Goal: Task Accomplishment & Management: Manage account settings

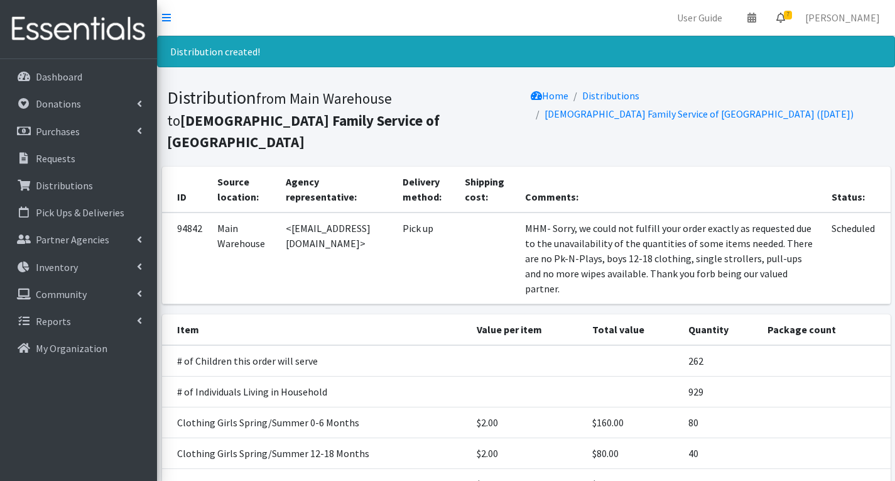
click at [792, 15] on span "7" at bounding box center [788, 15] width 8 height 9
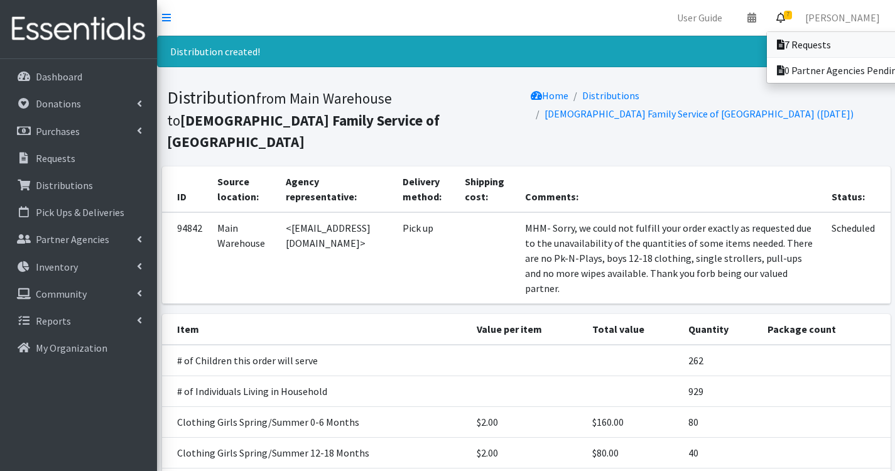
click at [824, 41] on link "7 Requests" at bounding box center [854, 44] width 175 height 25
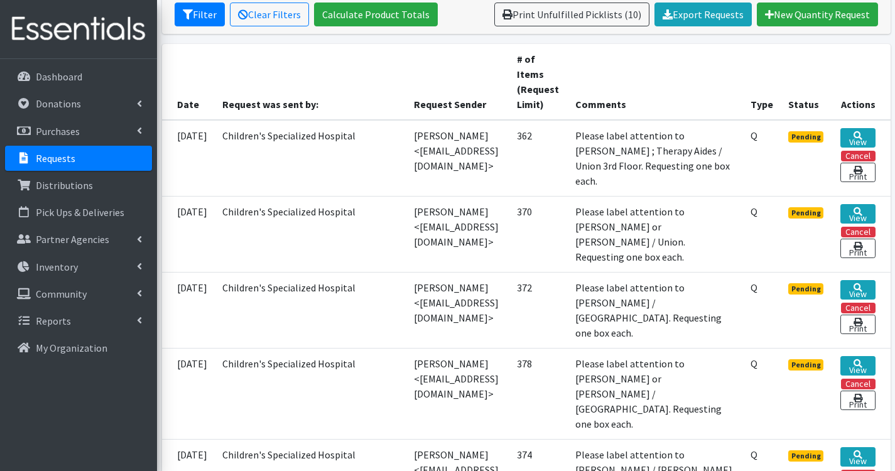
scroll to position [251, 0]
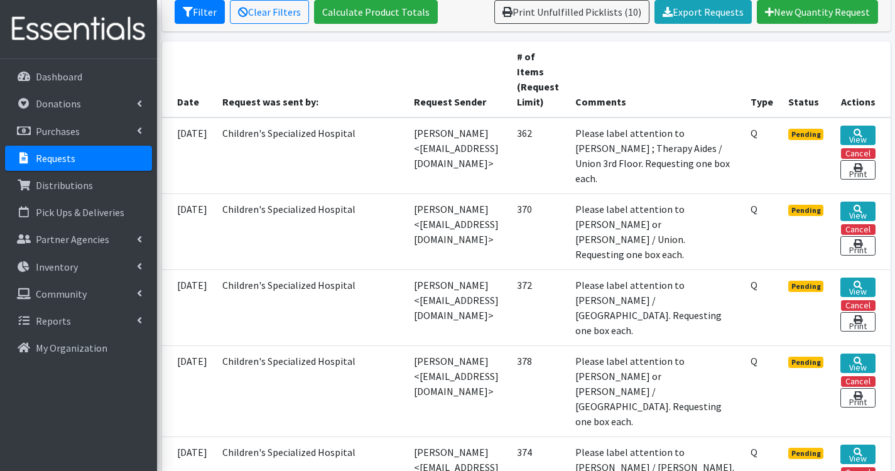
drag, startPoint x: 411, startPoint y: 280, endPoint x: 408, endPoint y: 303, distance: 22.8
click at [408, 303] on td "Kendra Dorset <kdorset@childrens-specialized.org>" at bounding box center [458, 308] width 103 height 76
copy td "kdorset@childrens-specialized.org"
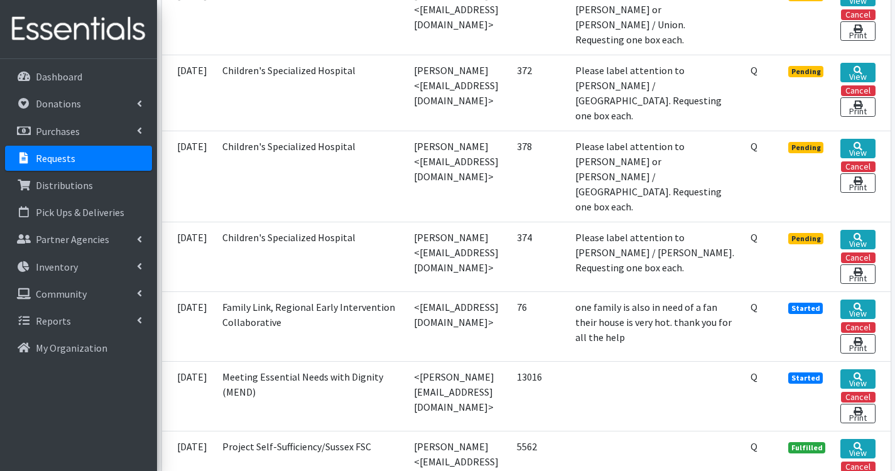
scroll to position [503, 0]
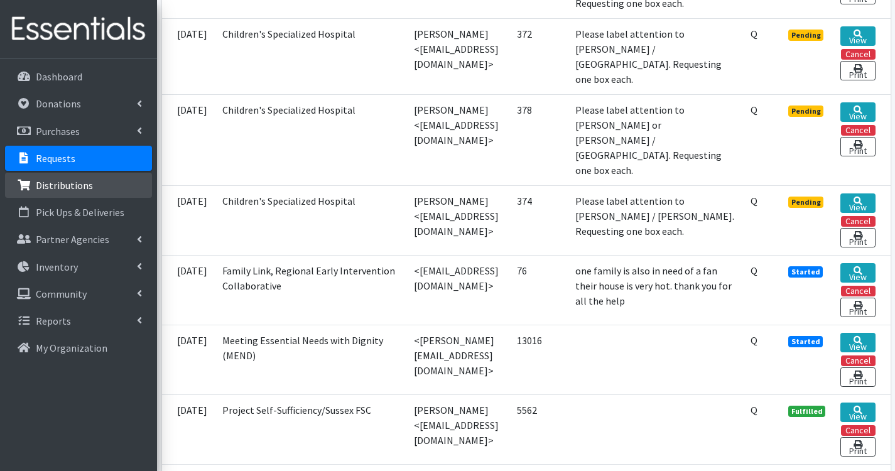
click at [62, 185] on p "Distributions" at bounding box center [64, 185] width 57 height 13
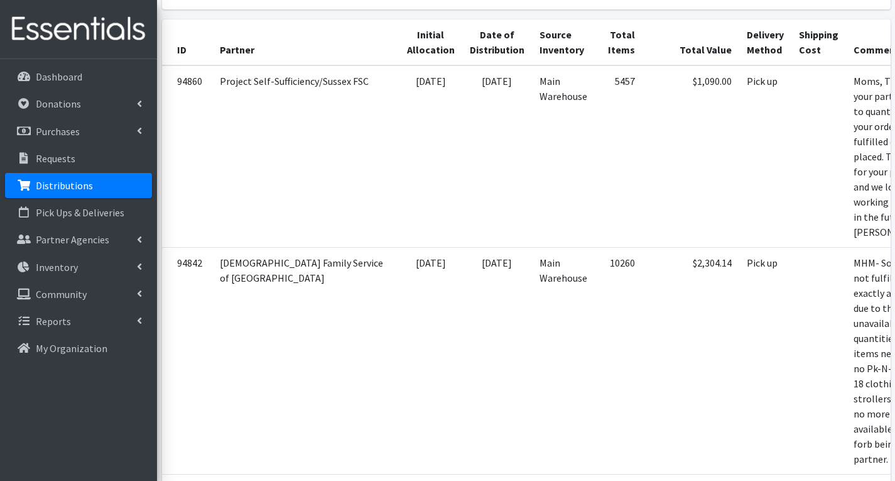
scroll to position [251, 0]
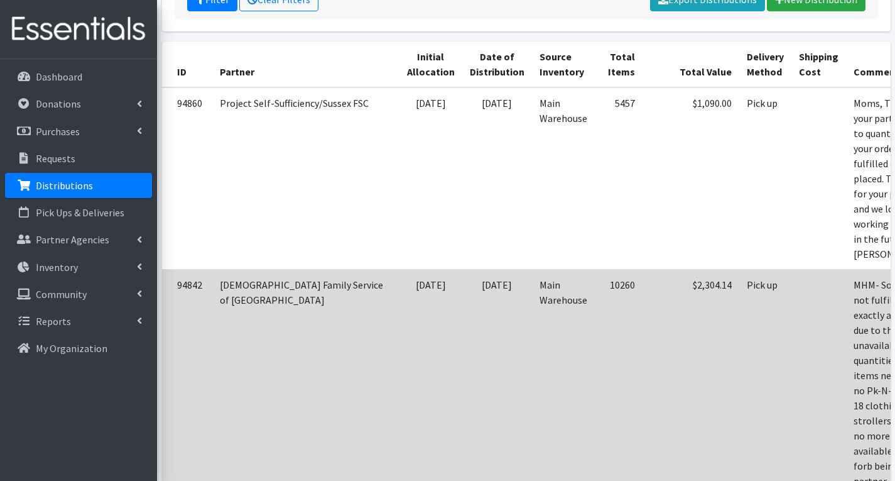
click at [595, 334] on td "10260" at bounding box center [619, 382] width 48 height 227
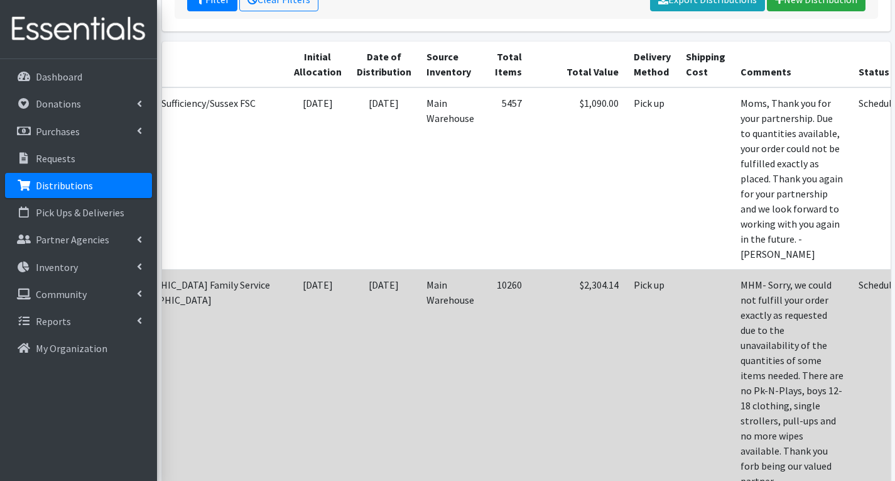
scroll to position [0, 114]
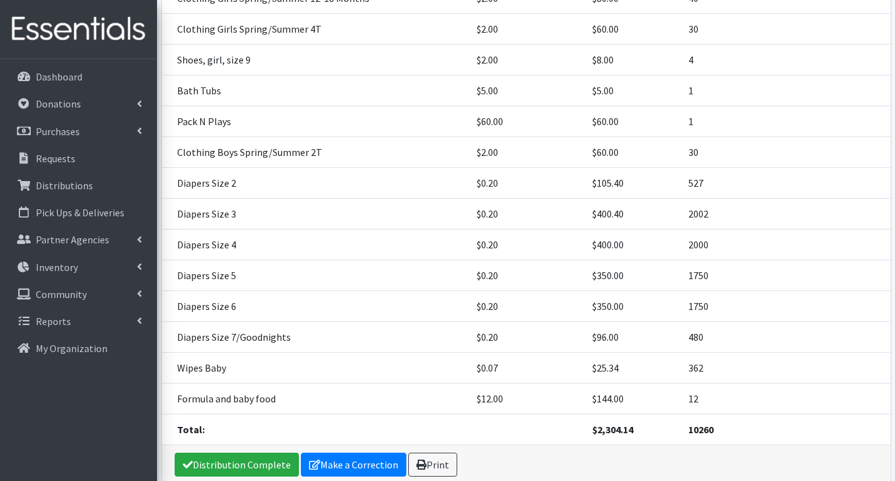
scroll to position [452, 0]
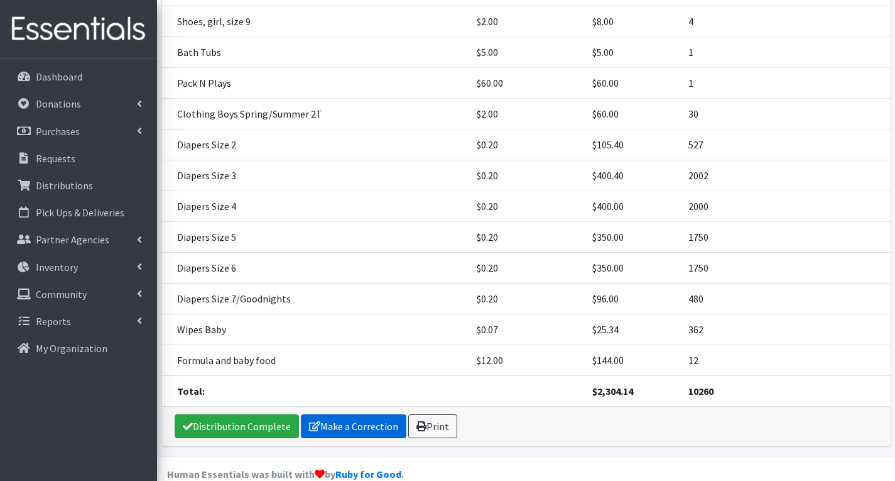
click at [366, 414] on link "Make a Correction" at bounding box center [354, 426] width 106 height 24
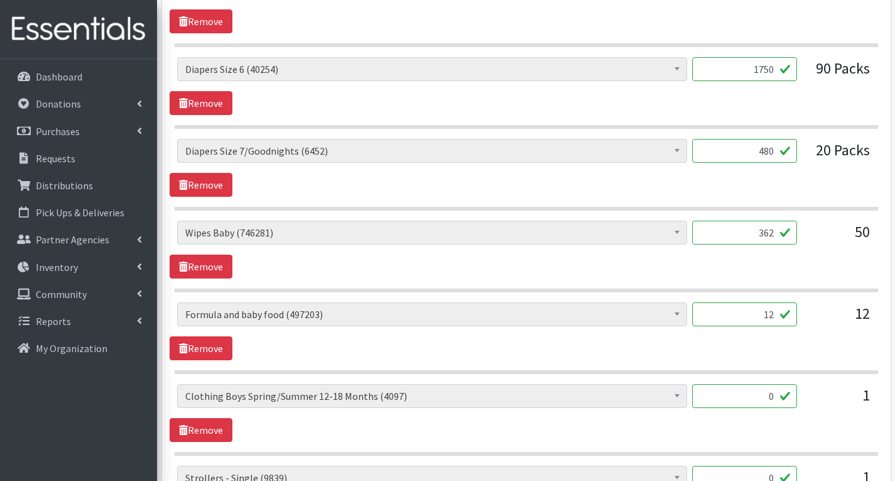
scroll to position [1634, 0]
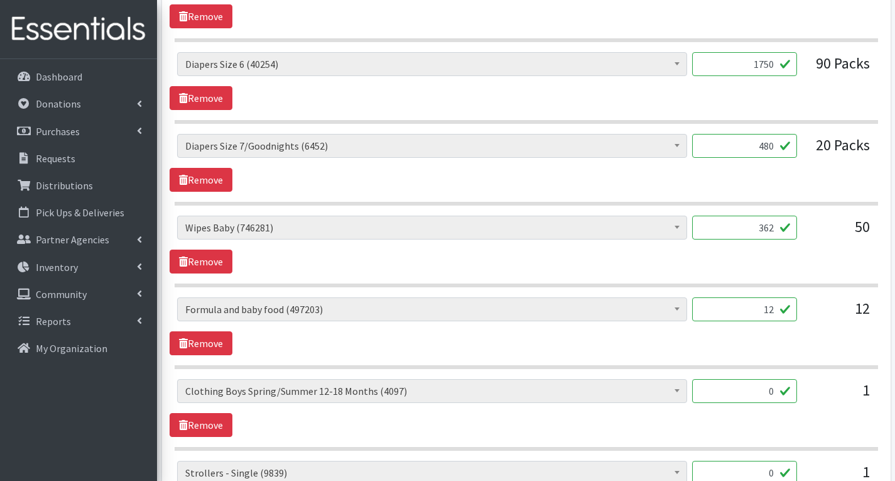
click at [774, 223] on input "362" at bounding box center [744, 228] width 105 height 24
type input "3"
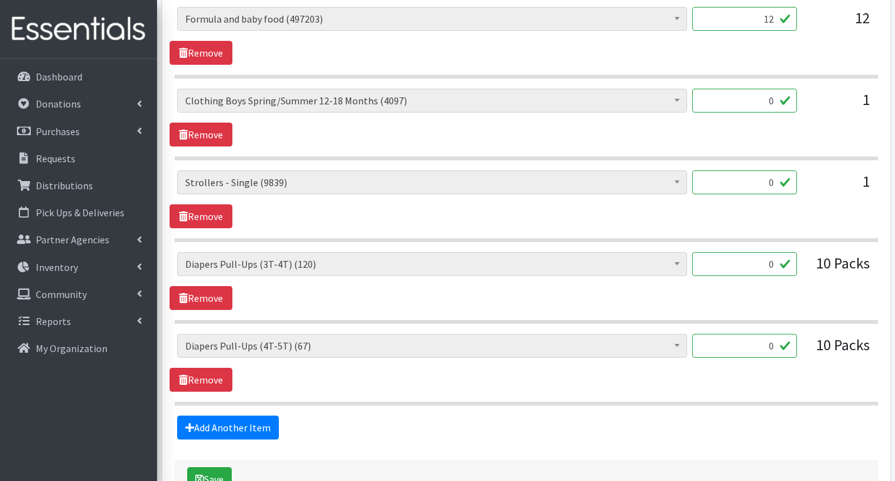
scroll to position [2011, 0]
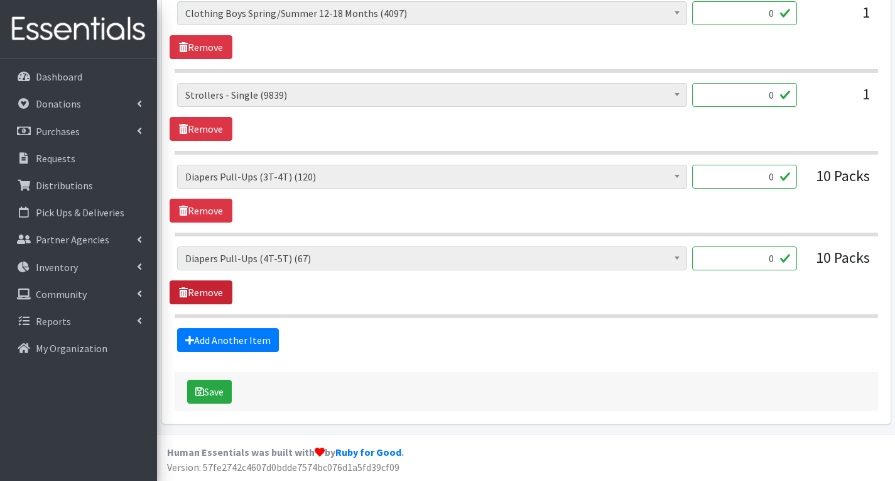
type input "1442"
click at [199, 295] on link "Remove" at bounding box center [201, 292] width 63 height 24
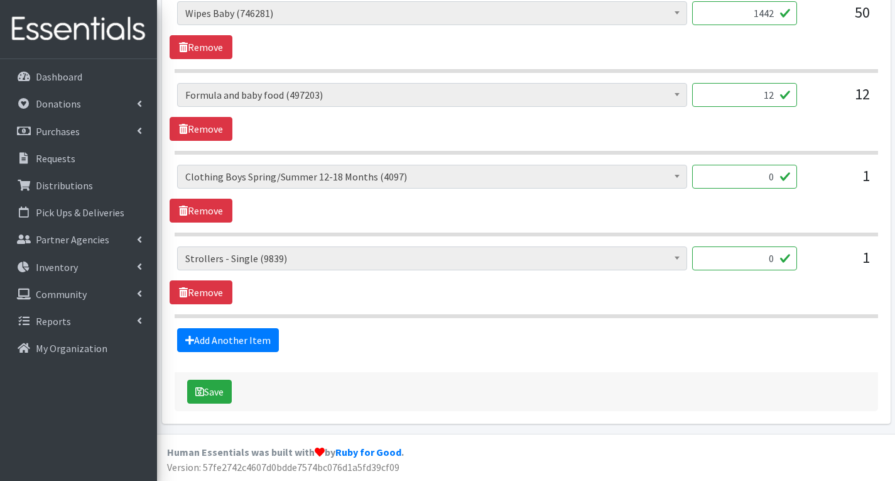
scroll to position [1848, 0]
click at [199, 295] on link "Remove" at bounding box center [201, 292] width 63 height 24
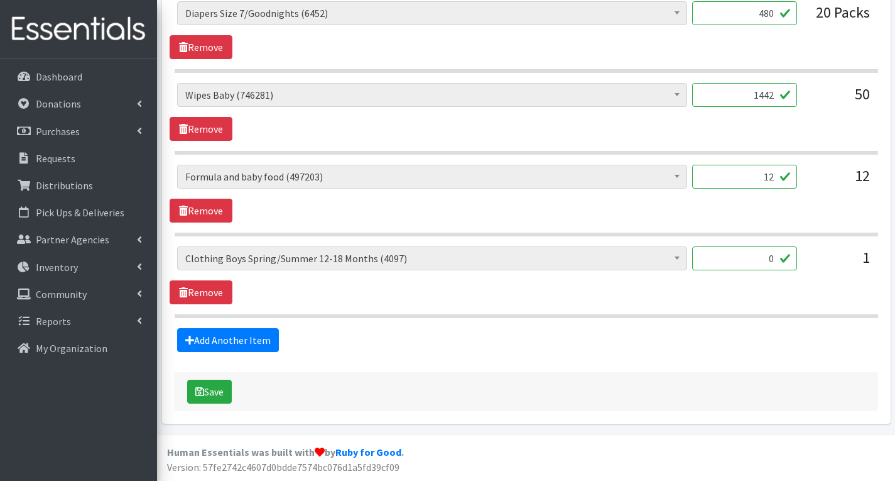
scroll to position [1766, 0]
click at [200, 293] on link "Remove" at bounding box center [201, 292] width 63 height 24
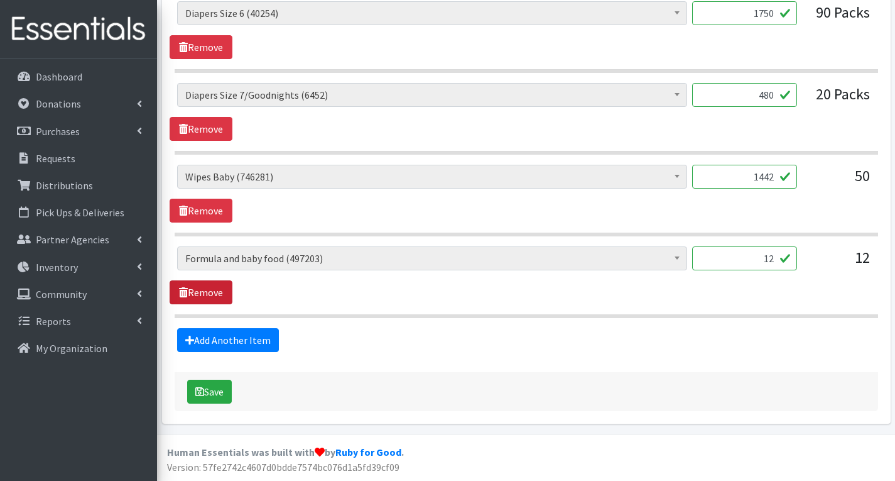
scroll to position [1685, 0]
click at [222, 393] on button "Save" at bounding box center [209, 392] width 45 height 24
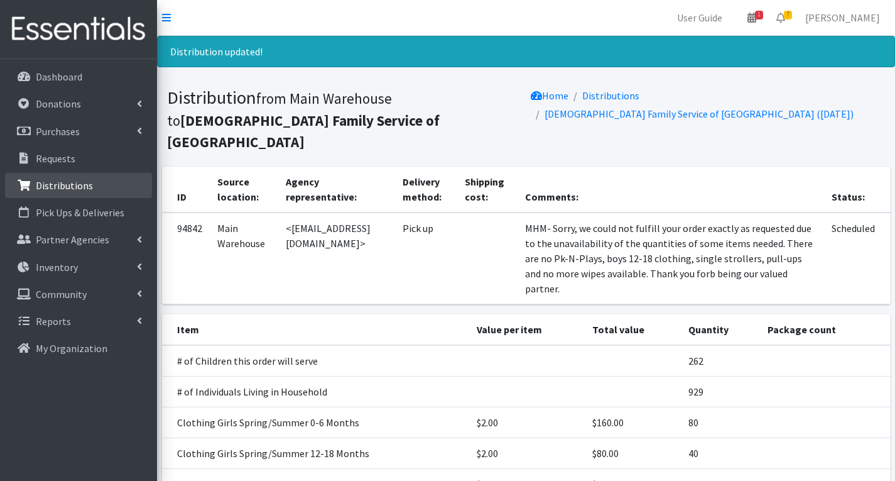
click at [107, 177] on link "Distributions" at bounding box center [78, 185] width 147 height 25
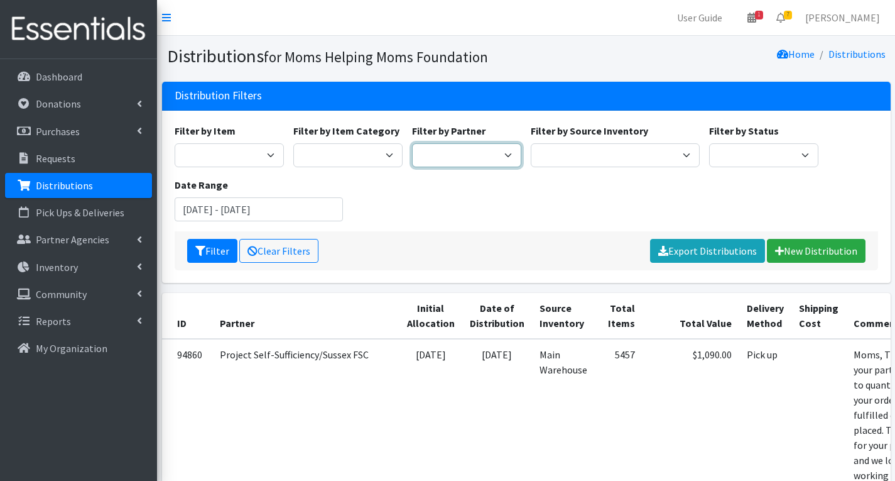
click at [474, 153] on select "Acenda Integrated Health - FSC Acenda Integrated Health - Maternal Health Alter…" at bounding box center [466, 155] width 109 height 24
select select "606"
click at [412, 143] on select "Acenda Integrated Health - FSC Acenda Integrated Health - Maternal Health Alter…" at bounding box center [466, 155] width 109 height 24
click at [205, 251] on icon "submit" at bounding box center [200, 251] width 10 height 10
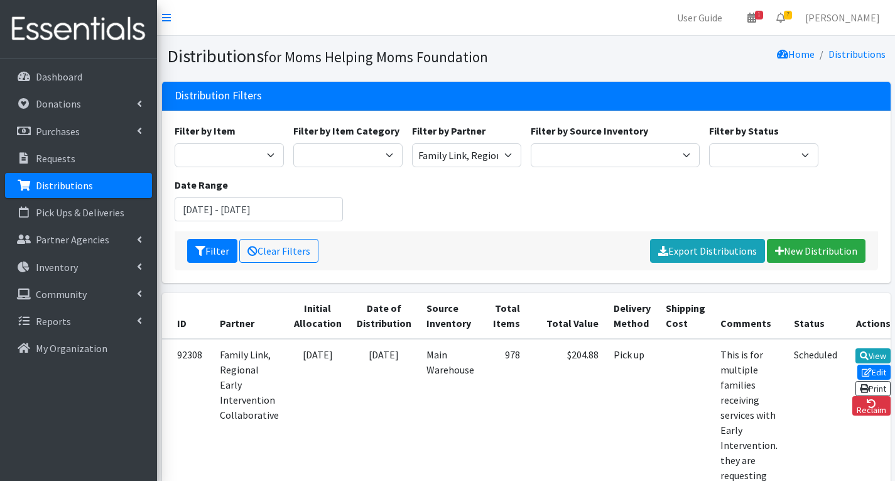
click at [91, 178] on link "Distributions" at bounding box center [78, 185] width 147 height 25
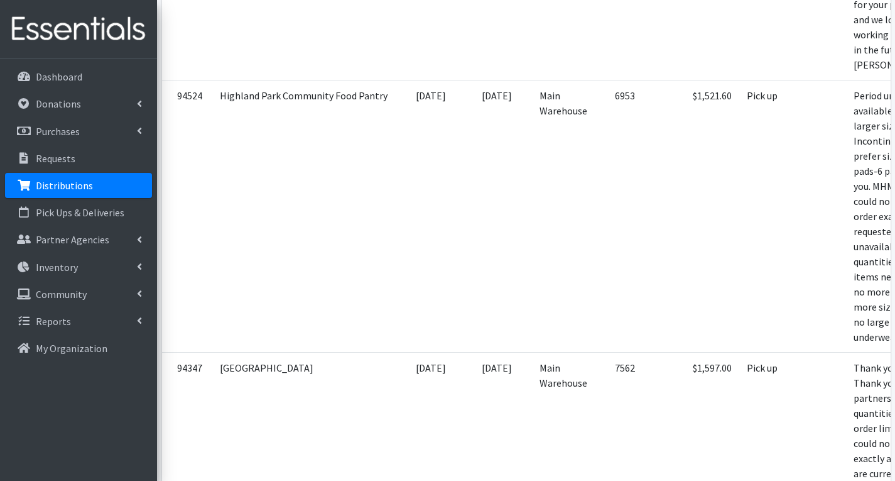
scroll to position [3959, 0]
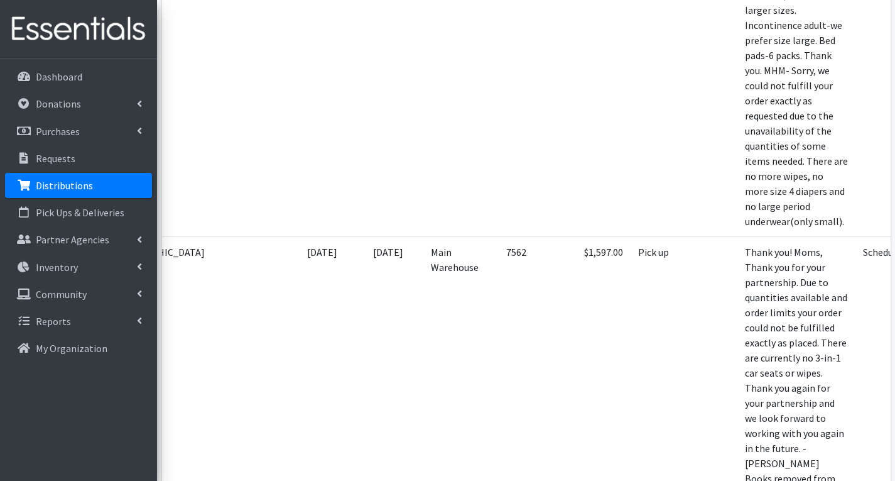
scroll to position [0, 114]
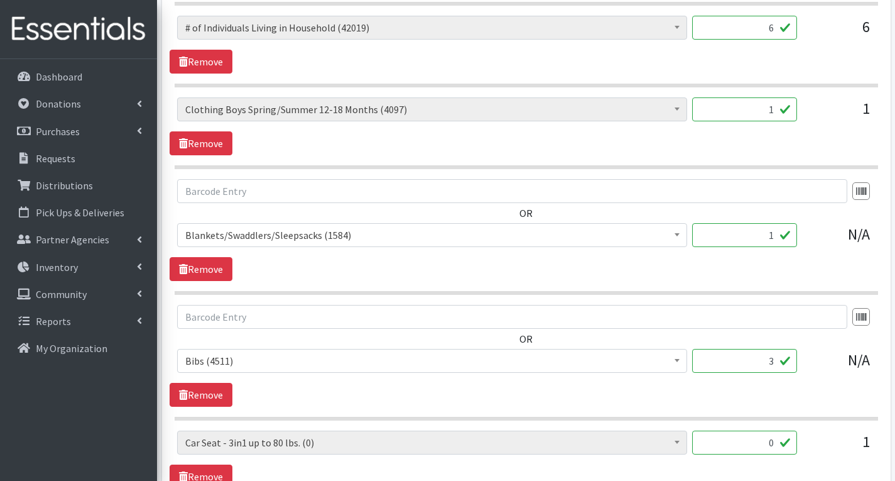
scroll to position [754, 0]
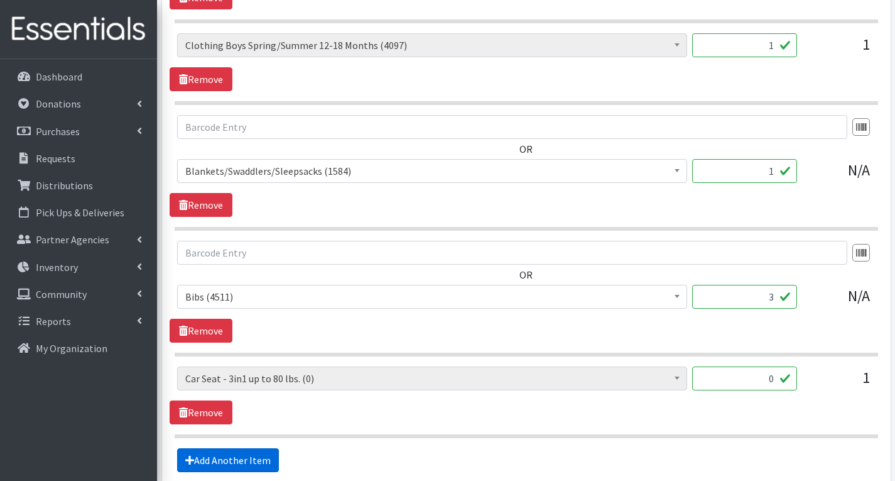
click at [258, 461] on link "Add Another Item" at bounding box center [228, 460] width 102 height 24
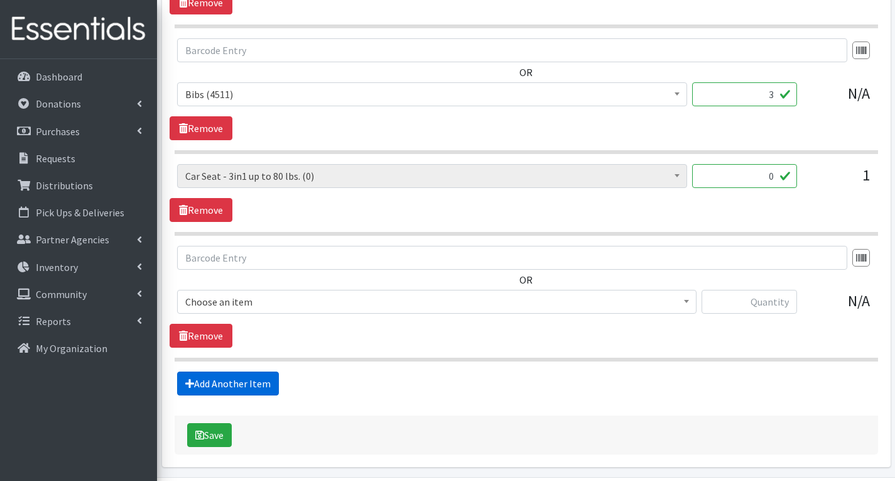
scroll to position [1000, 0]
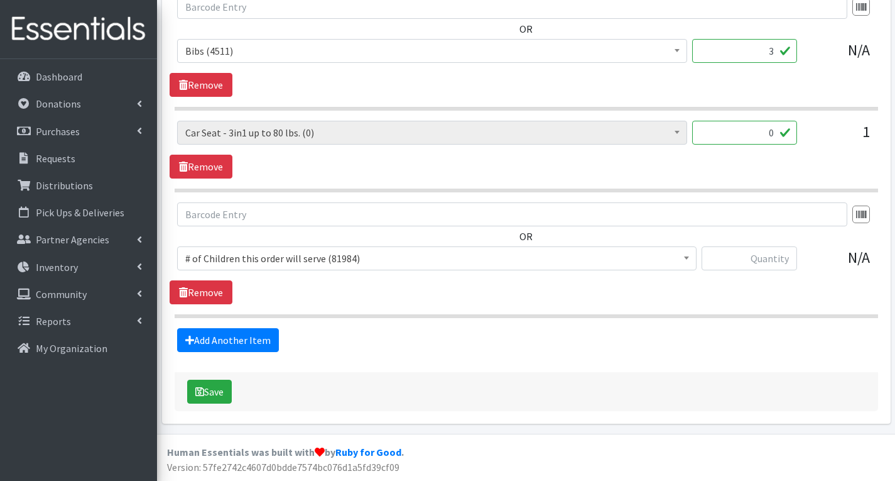
click at [489, 263] on span "# of Children this order will serve (81984)" at bounding box center [436, 258] width 503 height 18
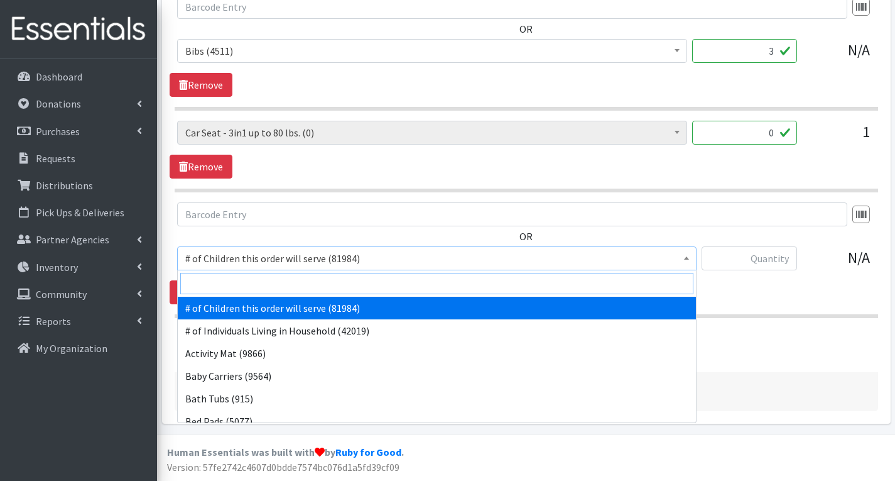
click at [312, 278] on input "search" at bounding box center [436, 283] width 513 height 21
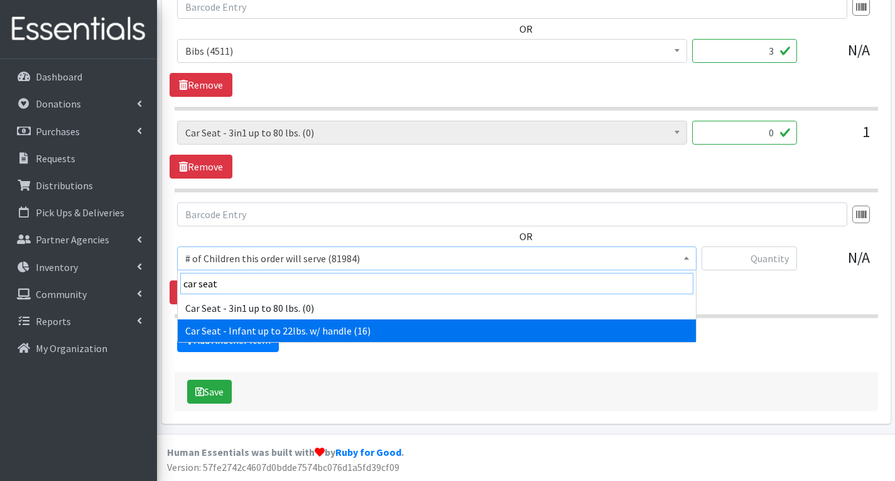
type input "car seat"
select select "7173"
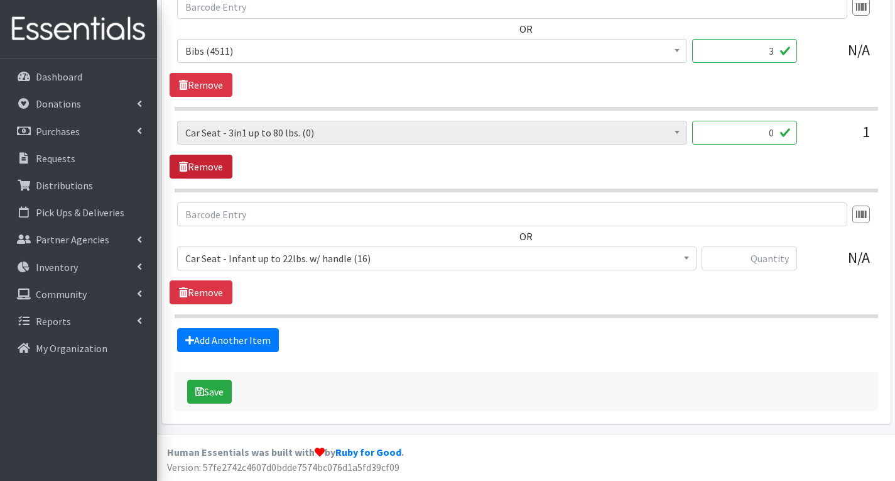
click at [207, 165] on link "Remove" at bounding box center [201, 167] width 63 height 24
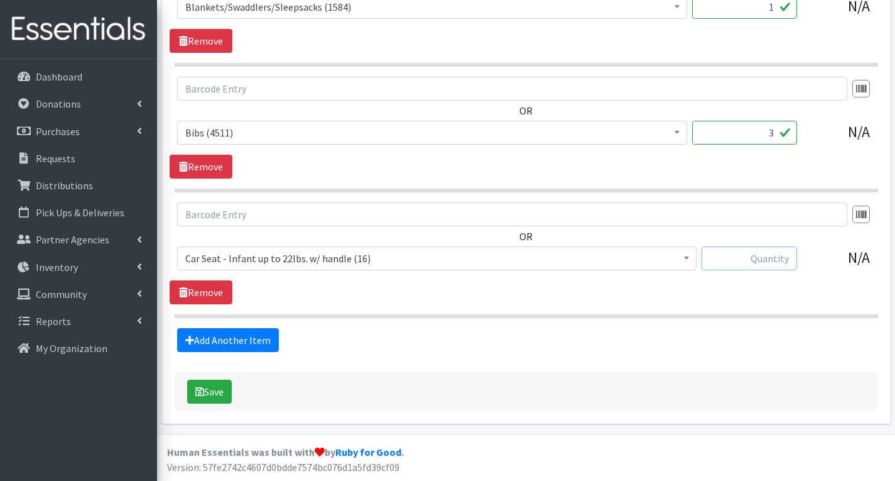
click at [738, 258] on input "text" at bounding box center [750, 258] width 96 height 24
type input "1"
click at [207, 391] on button "Save" at bounding box center [209, 392] width 45 height 24
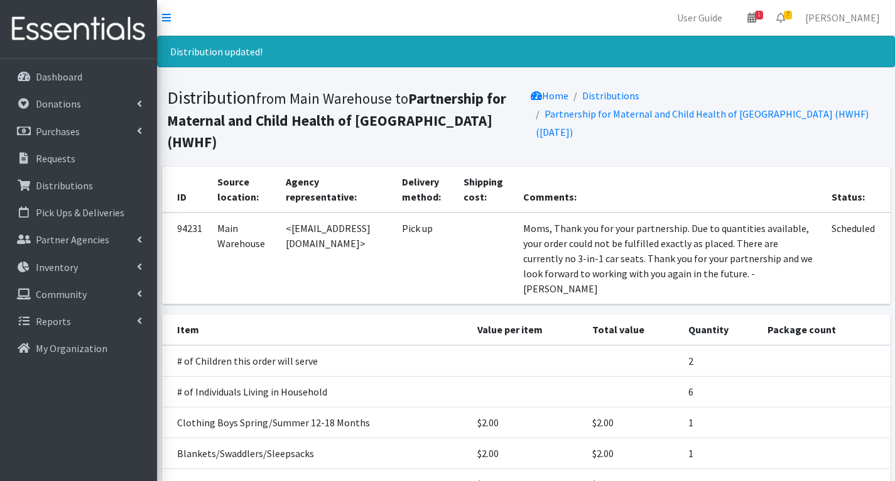
scroll to position [140, 0]
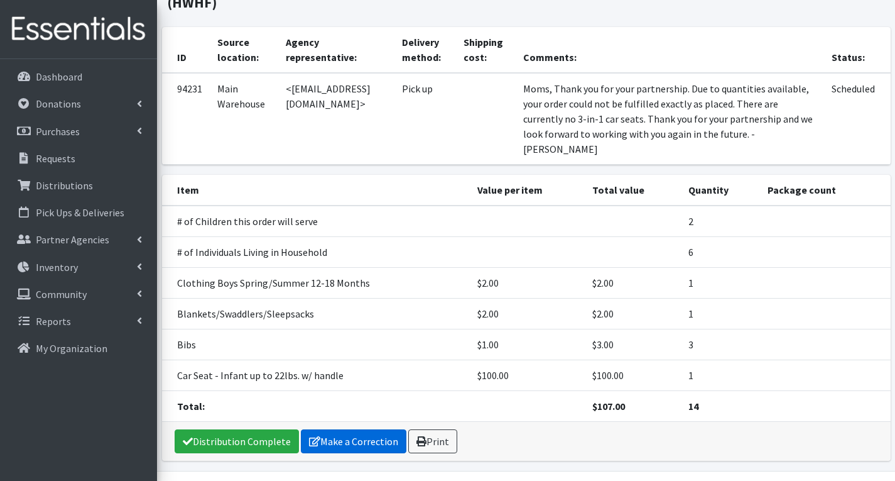
click at [344, 429] on link "Make a Correction" at bounding box center [354, 441] width 106 height 24
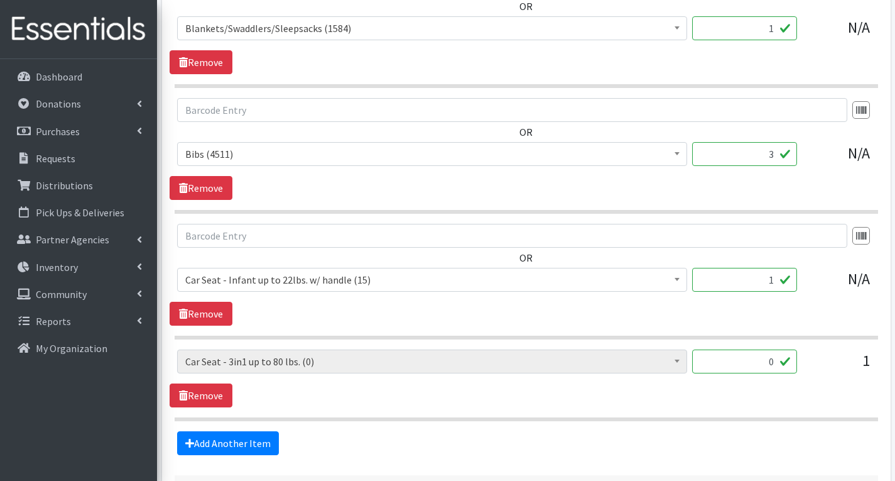
scroll to position [1000, 0]
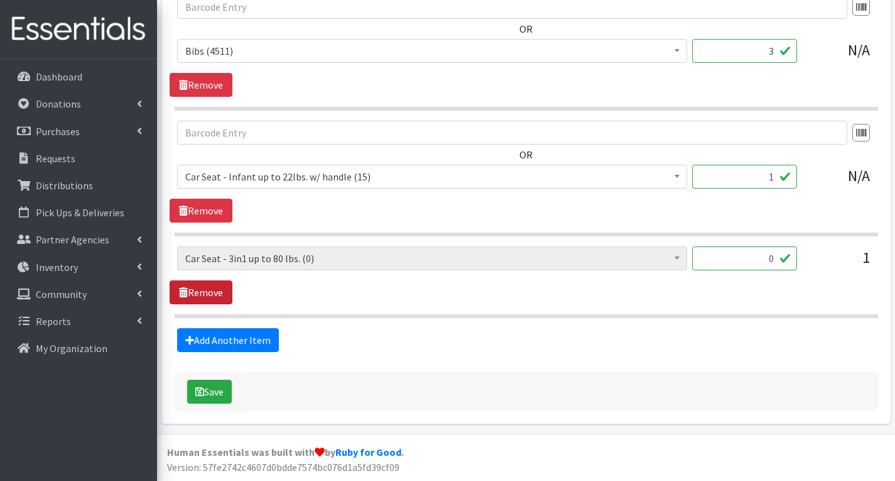
click at [217, 295] on link "Remove" at bounding box center [201, 292] width 63 height 24
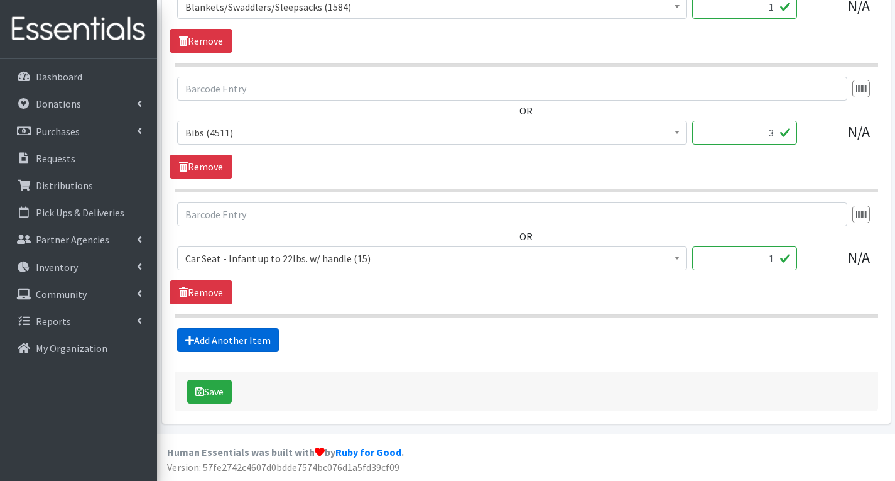
click at [244, 332] on link "Add Another Item" at bounding box center [228, 340] width 102 height 24
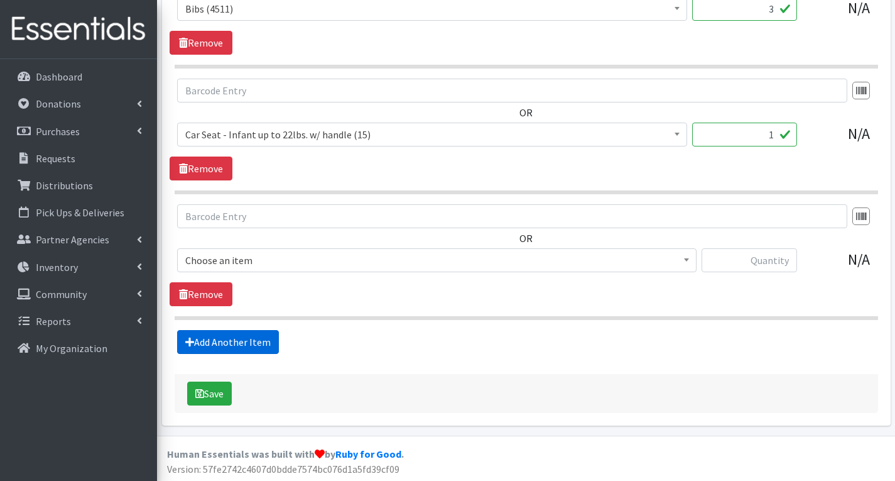
scroll to position [1044, 0]
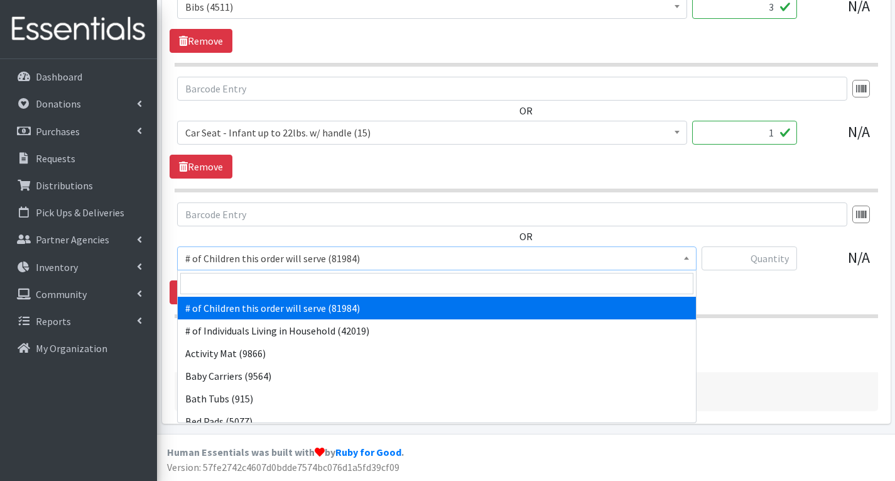
click at [259, 260] on span "# of Children this order will serve (81984)" at bounding box center [436, 258] width 503 height 18
click at [266, 278] on input "search" at bounding box center [436, 283] width 513 height 21
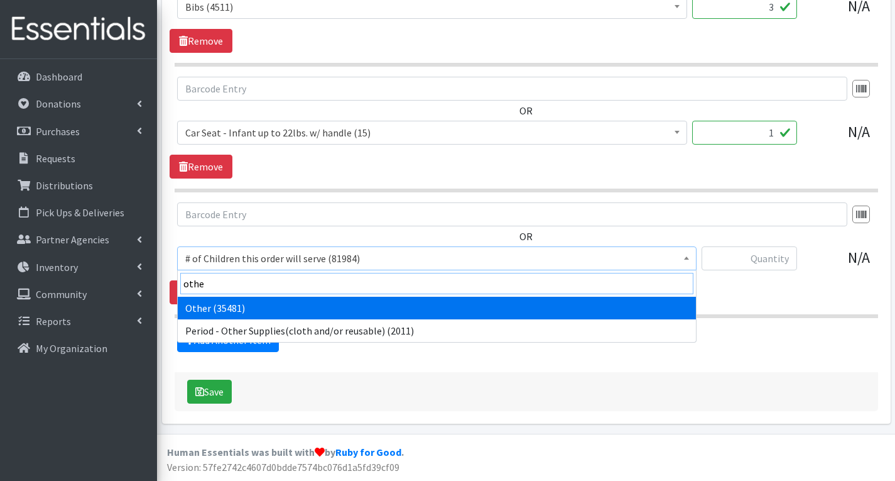
type input "other"
select select "316"
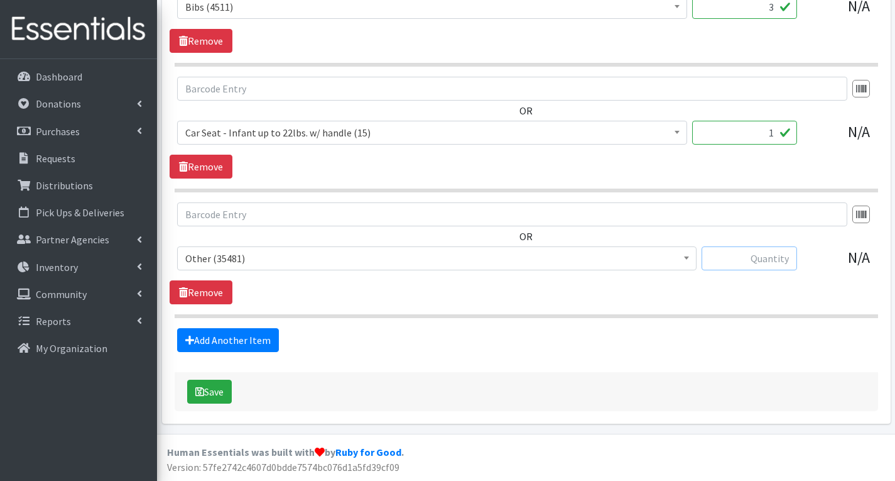
click at [774, 261] on input "text" at bounding box center [750, 258] width 96 height 24
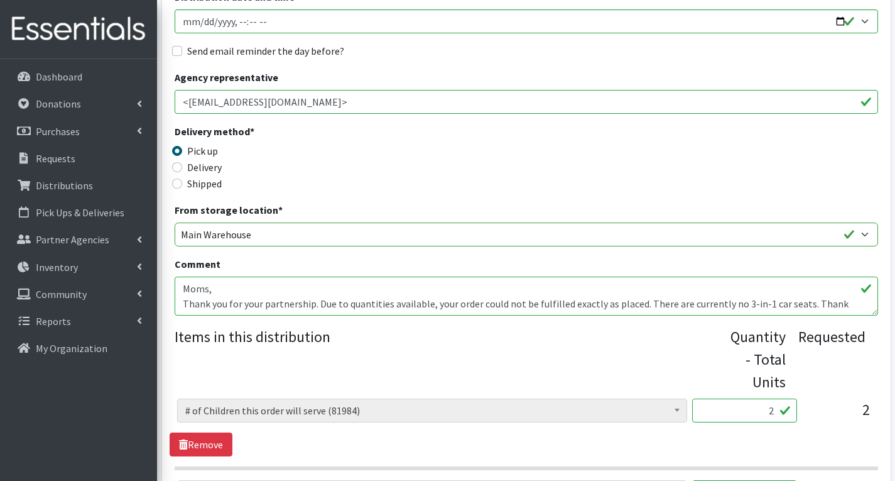
scroll to position [45, 0]
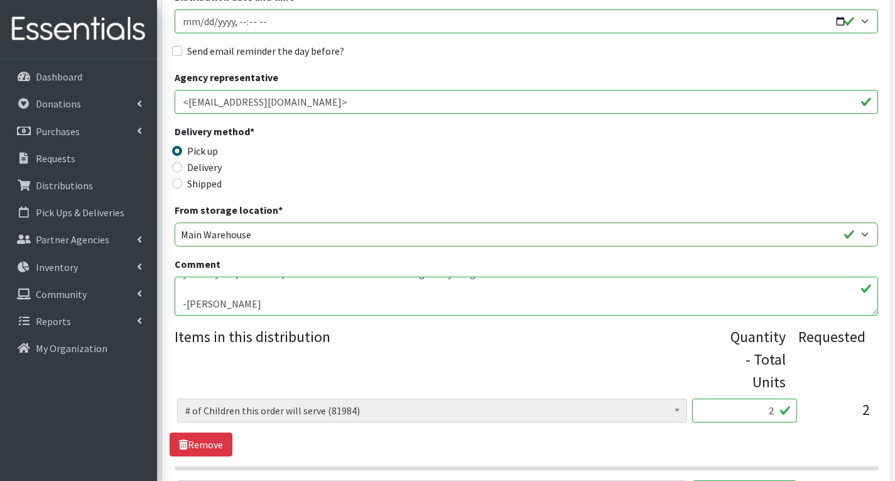
type input "2"
click at [660, 309] on textarea "Moms, Thank you for your partnership. Due to quantities available, your order c…" at bounding box center [527, 295] width 704 height 39
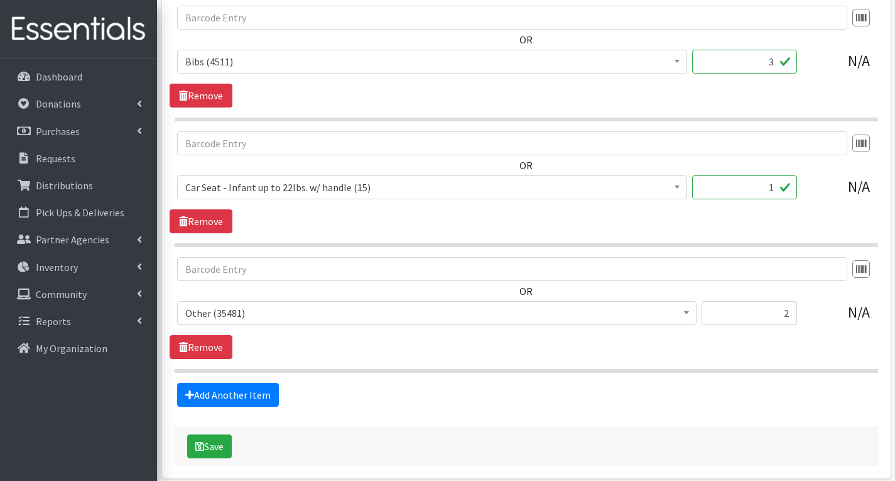
scroll to position [1044, 0]
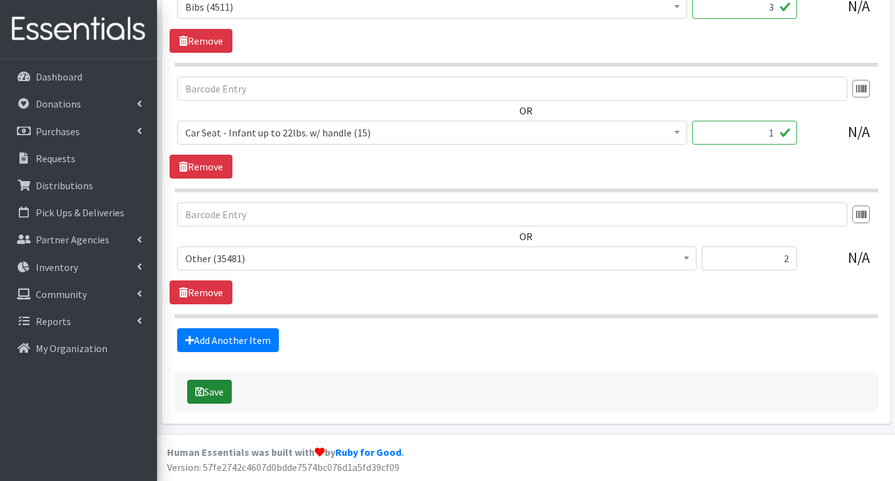
type textarea "Moms, Thank you for your partnership. Due to quantities available, your order c…"
click at [205, 388] on button "Save" at bounding box center [209, 392] width 45 height 24
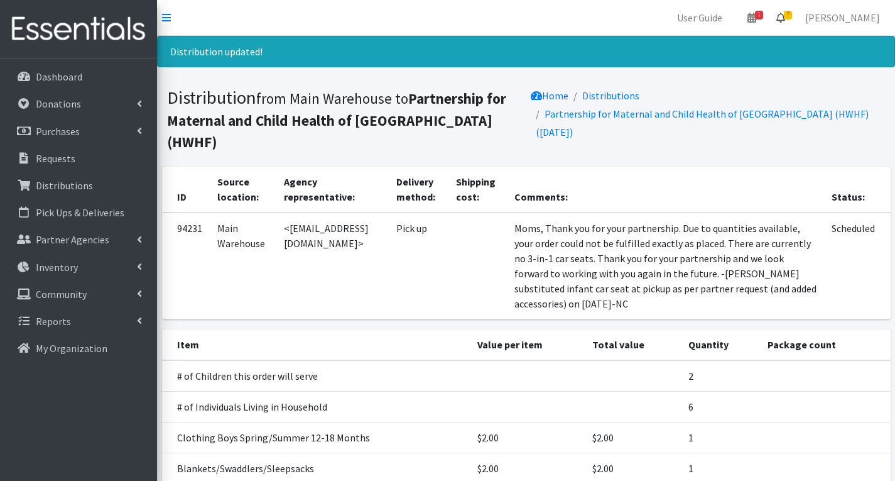
click at [785, 14] on icon at bounding box center [781, 18] width 9 height 10
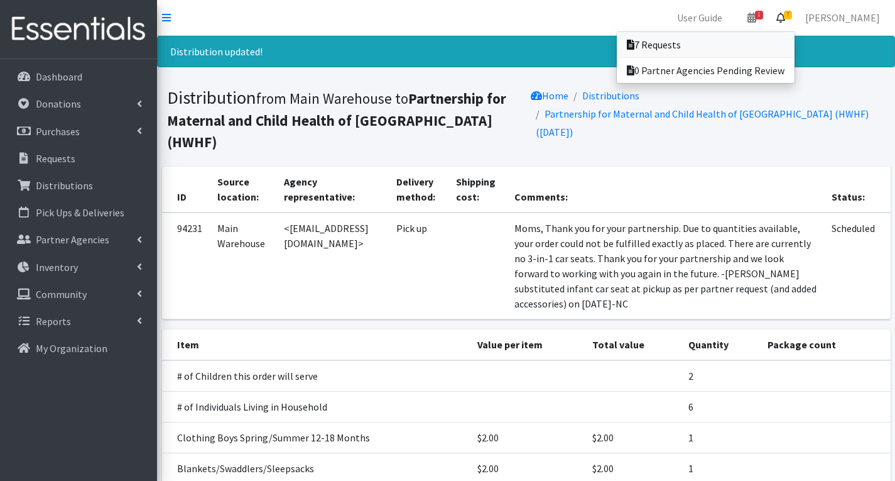
click at [783, 38] on link "7 Requests" at bounding box center [706, 44] width 178 height 25
